Goal: Transaction & Acquisition: Subscribe to service/newsletter

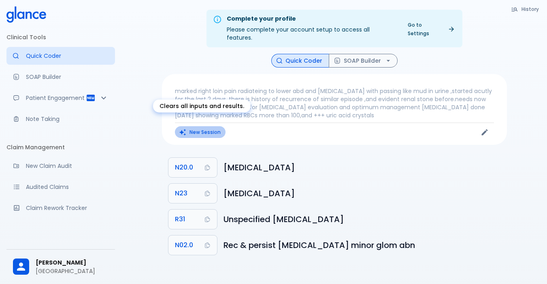
click at [194, 127] on button "New Session" at bounding box center [200, 132] width 51 height 12
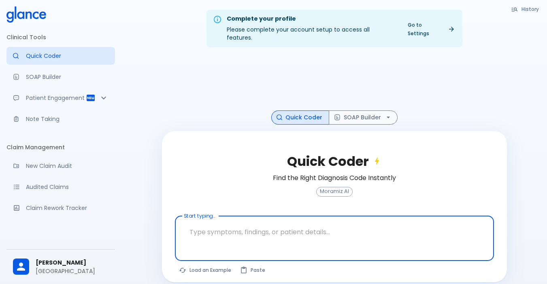
scroll to position [19, 0]
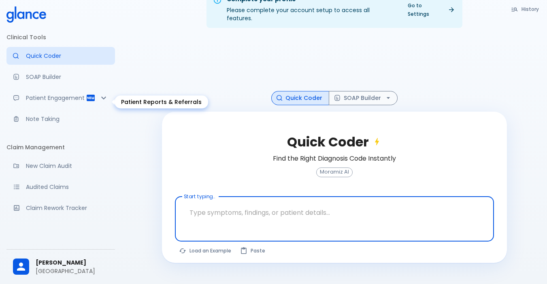
click at [32, 92] on div "Patient Engagement" at bounding box center [60, 98] width 108 height 18
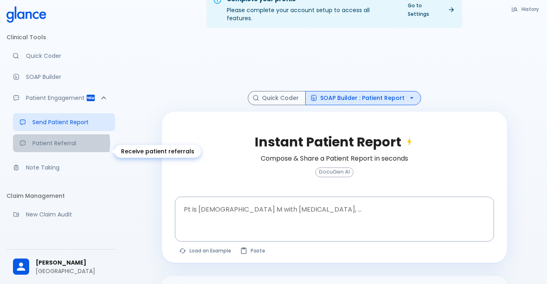
click at [58, 147] on p "Patient Referral" at bounding box center [70, 143] width 76 height 8
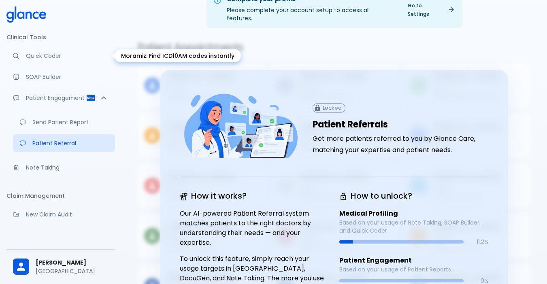
click at [43, 55] on p "Quick Coder" at bounding box center [67, 56] width 83 height 8
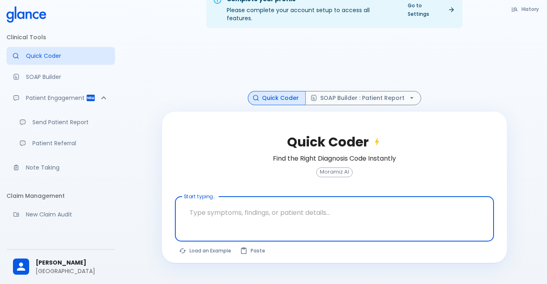
click at [289, 209] on textarea at bounding box center [333, 212] width 307 height 25
click at [56, 147] on p "Patient Referral" at bounding box center [70, 143] width 76 height 8
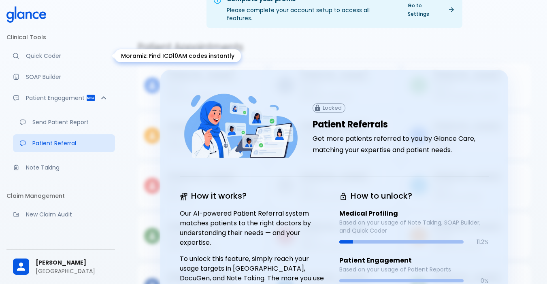
click at [47, 55] on p "Quick Coder" at bounding box center [67, 56] width 83 height 8
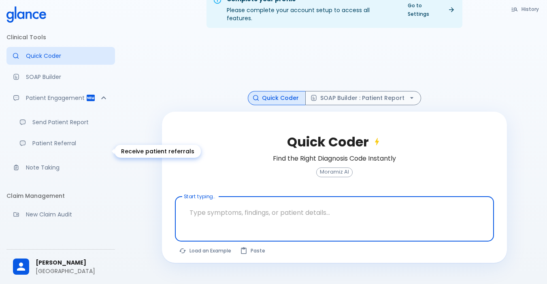
click at [28, 146] on div "Receive patient referrals" at bounding box center [25, 143] width 13 height 6
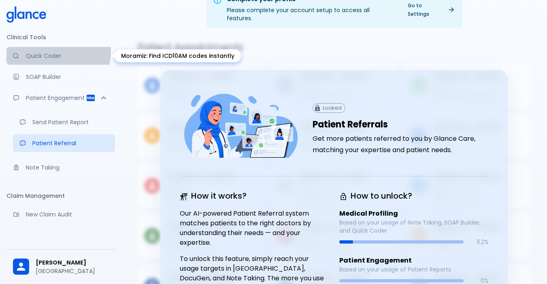
click at [47, 51] on link "Quick Coder" at bounding box center [60, 56] width 108 height 18
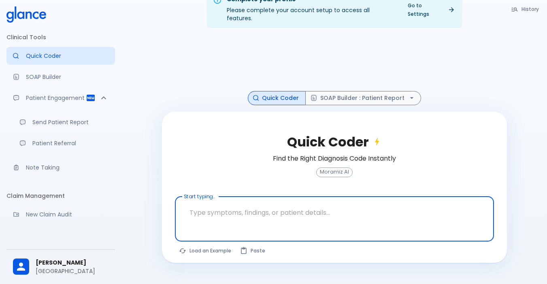
click at [239, 212] on textarea at bounding box center [333, 212] width 307 height 25
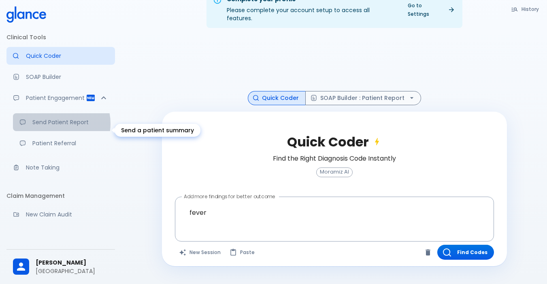
click at [55, 126] on p "Send Patient Report" at bounding box center [70, 122] width 76 height 8
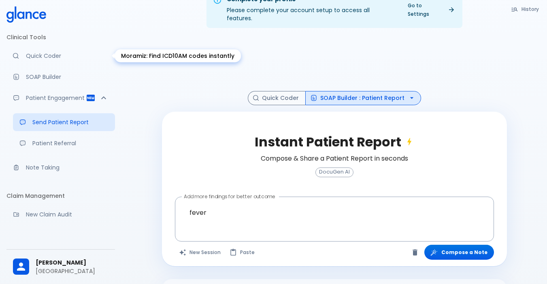
click at [51, 57] on p "Quick Coder" at bounding box center [67, 56] width 83 height 8
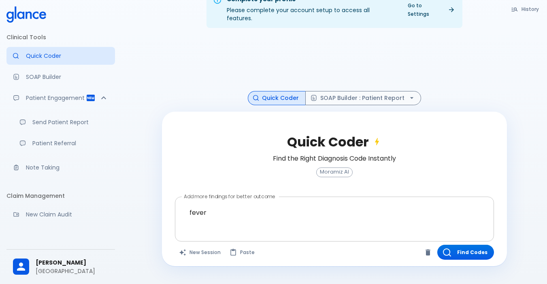
click at [246, 210] on textarea "fever" at bounding box center [333, 212] width 307 height 25
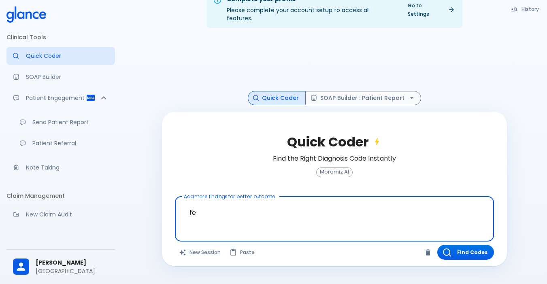
type textarea "f"
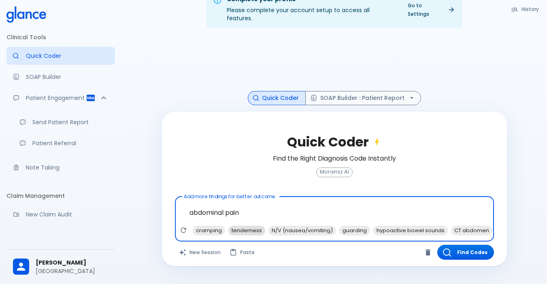
click at [235, 226] on span "tenderness" at bounding box center [246, 230] width 37 height 9
click at [211, 226] on span "cramping" at bounding box center [209, 230] width 32 height 9
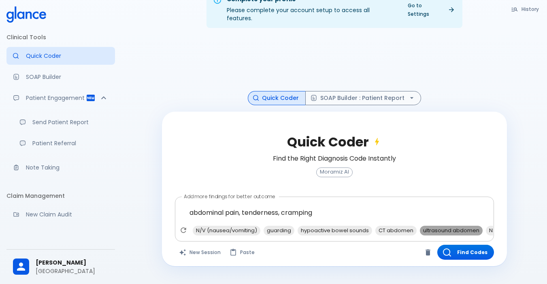
click at [427, 226] on span "ultrasound abdomen" at bounding box center [451, 230] width 63 height 9
click at [430, 226] on span "NSAIDs" at bounding box center [432, 230] width 25 height 9
type textarea "abdominal pain, tenderness, cramping, ultrasound abdomen, NSAIDs"
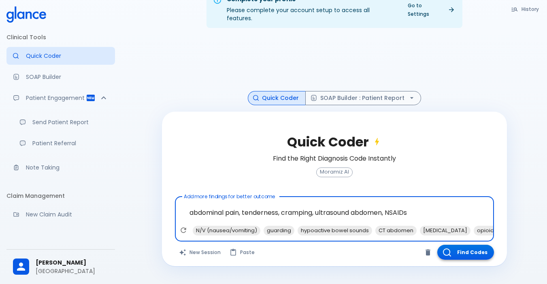
click at [449, 248] on icon "button" at bounding box center [447, 252] width 8 height 8
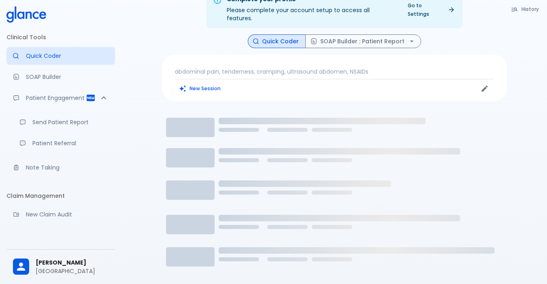
click at [371, 68] on p "abdominal pain, tenderness, cramping, ultrasound abdomen, NSAIDs" at bounding box center [334, 72] width 319 height 8
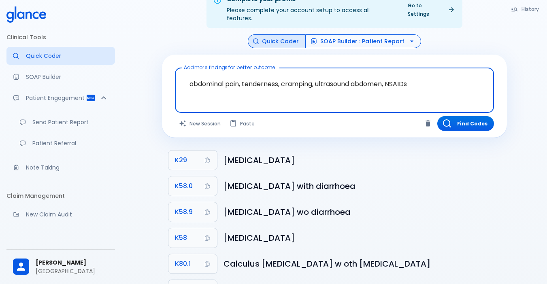
click at [331, 34] on button "SOAP Builder : Patient Report" at bounding box center [363, 41] width 116 height 14
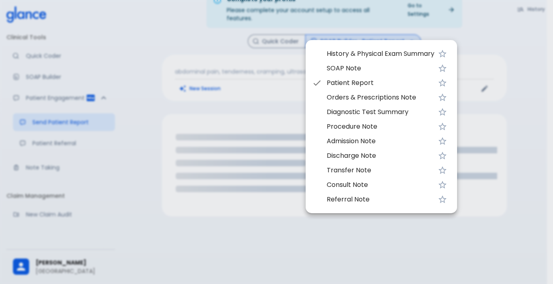
click at [337, 60] on li "History & Physical Exam Summary" at bounding box center [380, 54] width 151 height 15
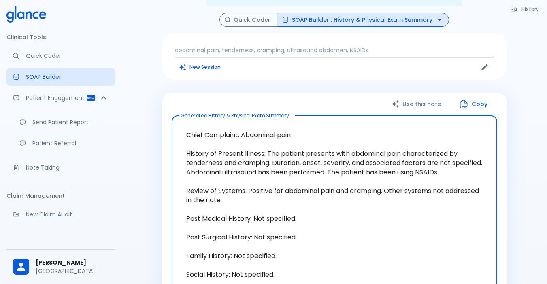
scroll to position [60, 0]
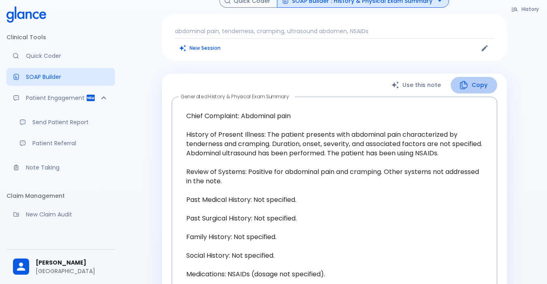
click at [471, 78] on button "Copy" at bounding box center [473, 85] width 47 height 17
click at [454, 77] on button "Copy" at bounding box center [473, 85] width 47 height 17
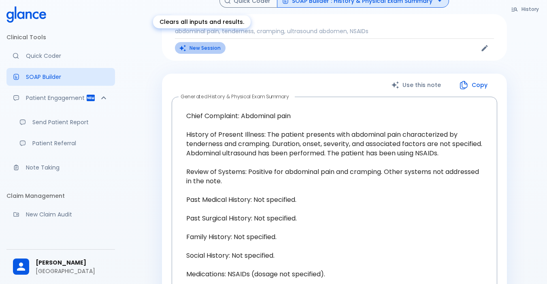
click at [199, 42] on button "New Session" at bounding box center [200, 48] width 51 height 12
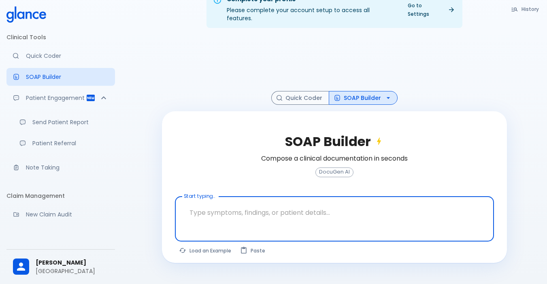
scroll to position [19, 0]
click at [223, 200] on textarea at bounding box center [333, 212] width 307 height 25
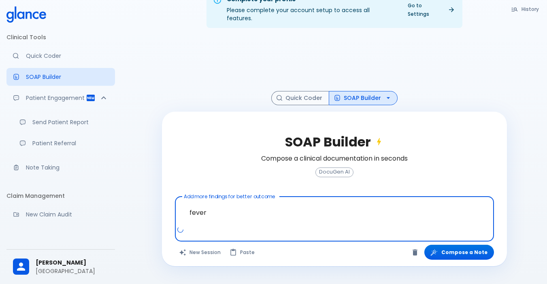
drag, startPoint x: 214, startPoint y: 206, endPoint x: 140, endPoint y: 206, distance: 73.6
click at [140, 206] on div "Complete your profile Please complete your account setup to access all features…" at bounding box center [333, 132] width 425 height 303
paste textarea "known dm 2,on oral was not comtrolled ,coming for follw up and medicine,he has …"
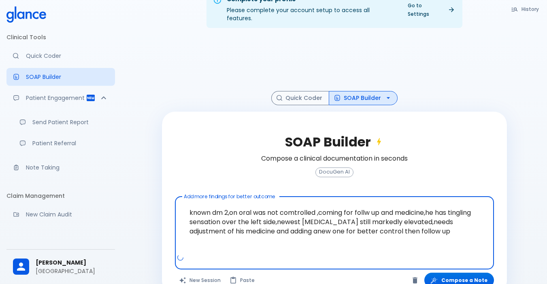
scroll to position [31, 0]
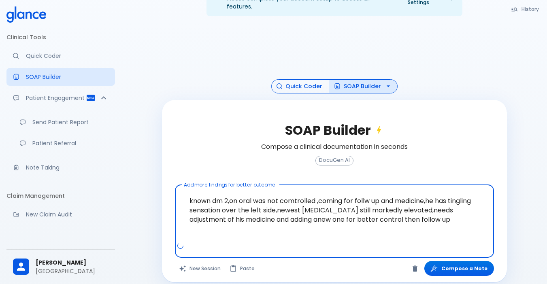
type textarea "known dm 2,on oral was not comtrolled ,coming for follw up and medicine,he has …"
click at [299, 79] on button "Quick Coder" at bounding box center [300, 86] width 58 height 14
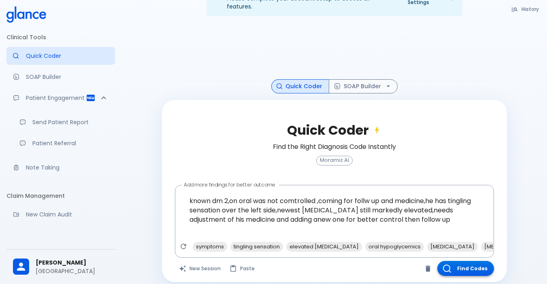
click at [465, 261] on button "Find Codes" at bounding box center [465, 268] width 57 height 15
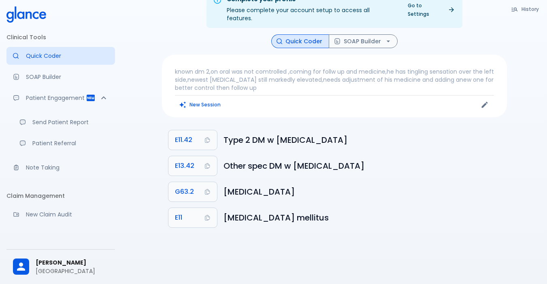
scroll to position [19, 0]
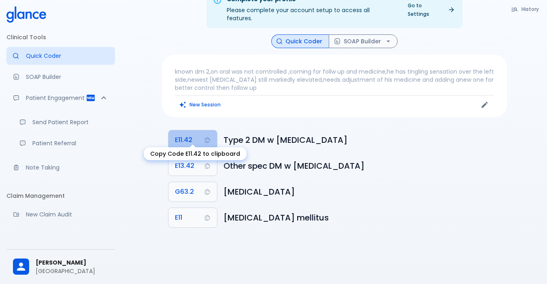
click at [195, 137] on button "E11.42" at bounding box center [192, 139] width 49 height 19
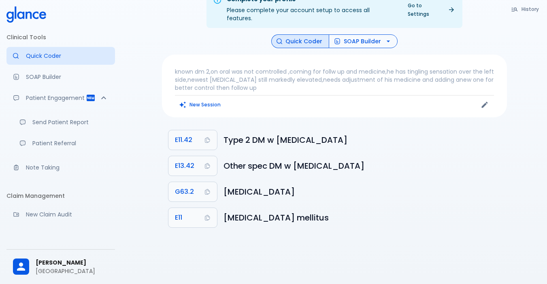
click at [341, 34] on button "SOAP Builder" at bounding box center [363, 41] width 69 height 14
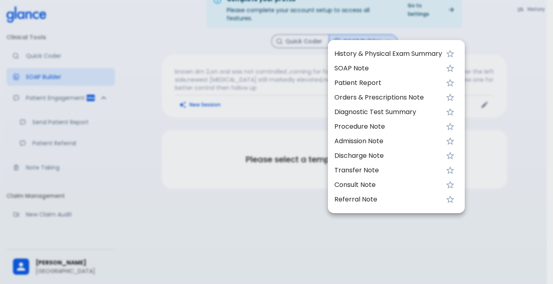
click at [342, 59] on li "History & Physical Exam Summary" at bounding box center [396, 54] width 137 height 15
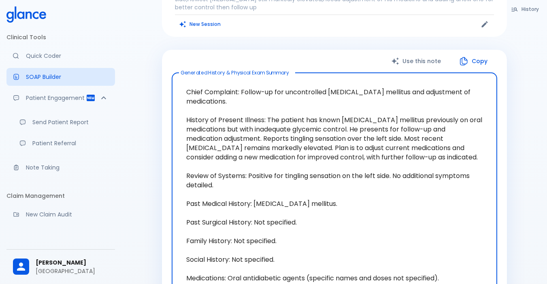
scroll to position [100, 0]
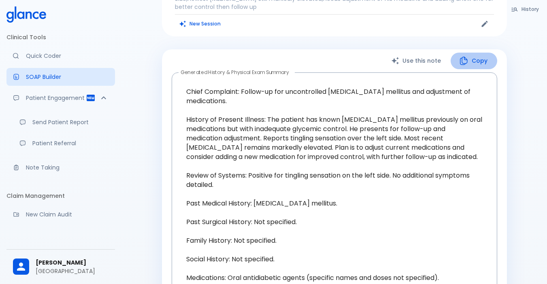
click at [475, 53] on button "Copy" at bounding box center [473, 61] width 47 height 17
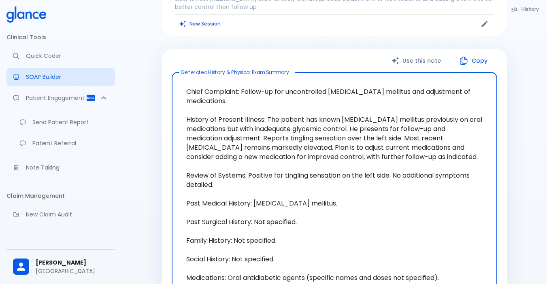
drag, startPoint x: 182, startPoint y: 83, endPoint x: 424, endPoint y: 151, distance: 251.3
click at [424, 151] on textarea "Chief Complaint: Follow-up for uncontrolled [MEDICAL_DATA] mellitus and adjustm…" at bounding box center [334, 203] width 314 height 249
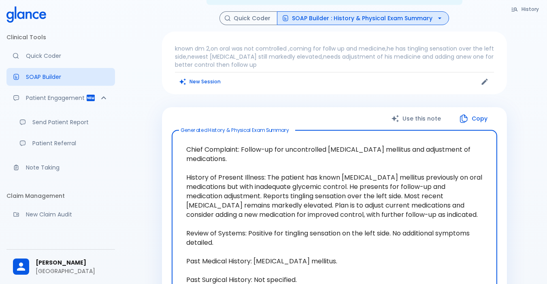
scroll to position [0, 0]
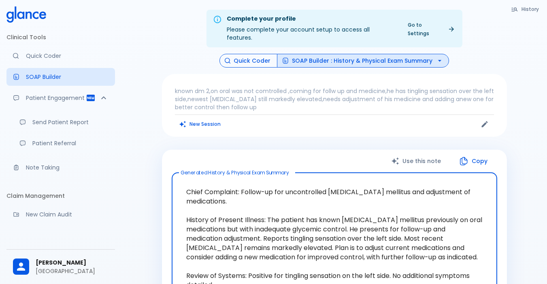
click at [260, 54] on button "Quick Coder" at bounding box center [248, 61] width 58 height 14
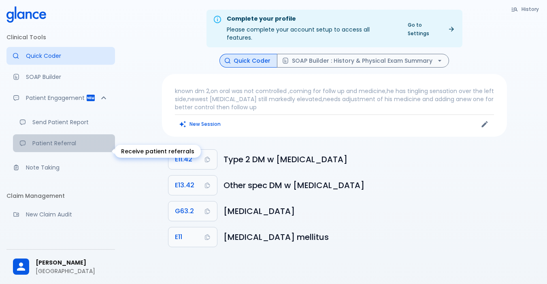
click at [76, 152] on link "Patient Referral" at bounding box center [64, 143] width 102 height 18
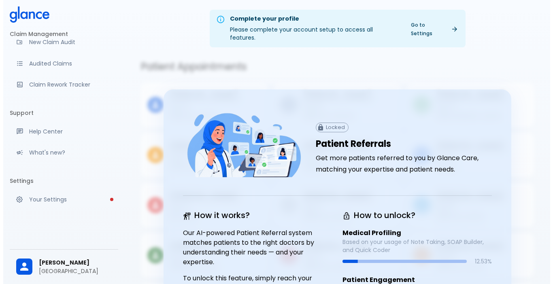
scroll to position [180, 0]
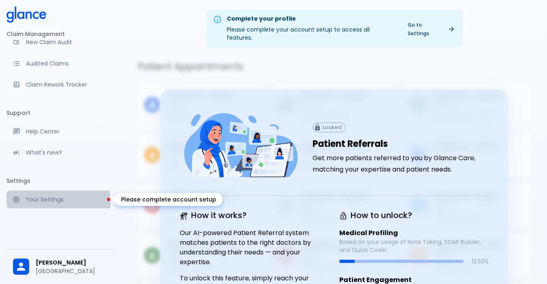
click at [36, 203] on p "Your Settings" at bounding box center [67, 199] width 83 height 8
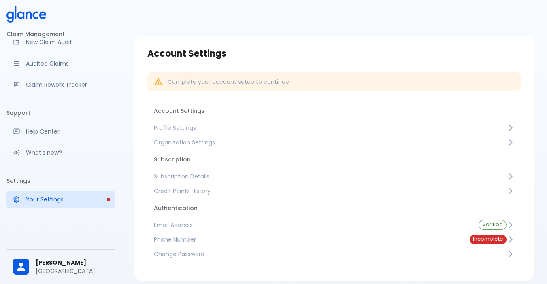
click at [201, 181] on link "Subscription Details" at bounding box center [333, 176] width 373 height 15
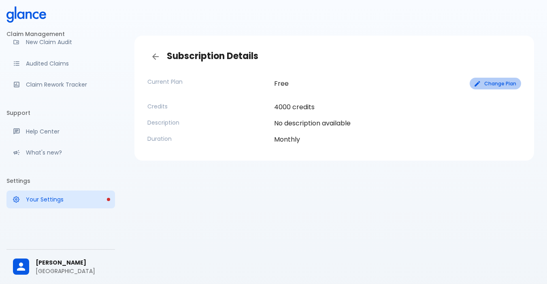
click at [479, 79] on button "Change Plan" at bounding box center [494, 84] width 51 height 12
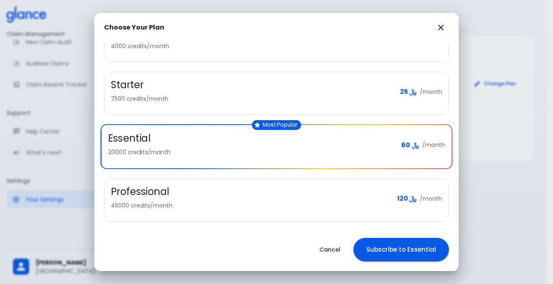
scroll to position [58, 0]
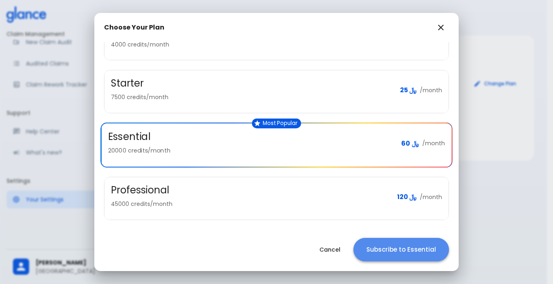
click at [385, 256] on button "Subscribe to Essential" at bounding box center [400, 249] width 95 height 23
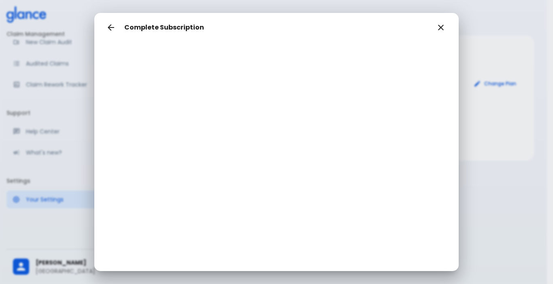
scroll to position [0, 0]
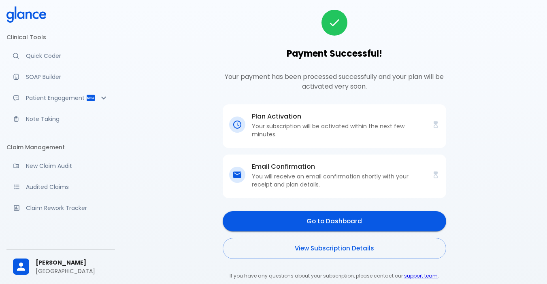
click at [55, 61] on link "Quick Coder" at bounding box center [60, 56] width 108 height 18
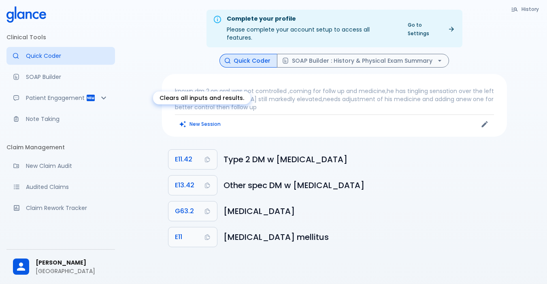
click at [181, 121] on icon "Clears all inputs and results." at bounding box center [182, 124] width 7 height 7
